Goal: Transaction & Acquisition: Purchase product/service

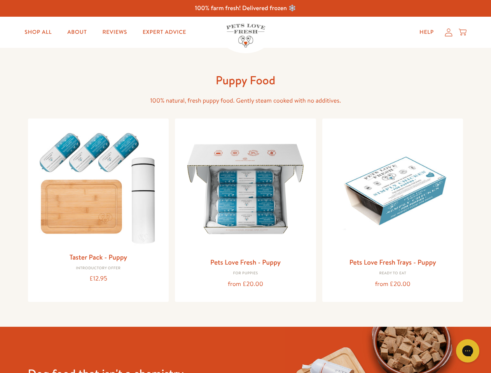
click at [467, 351] on icon "Gorgias live chat" at bounding box center [466, 350] width 7 height 7
